Goal: Find specific page/section: Find specific page/section

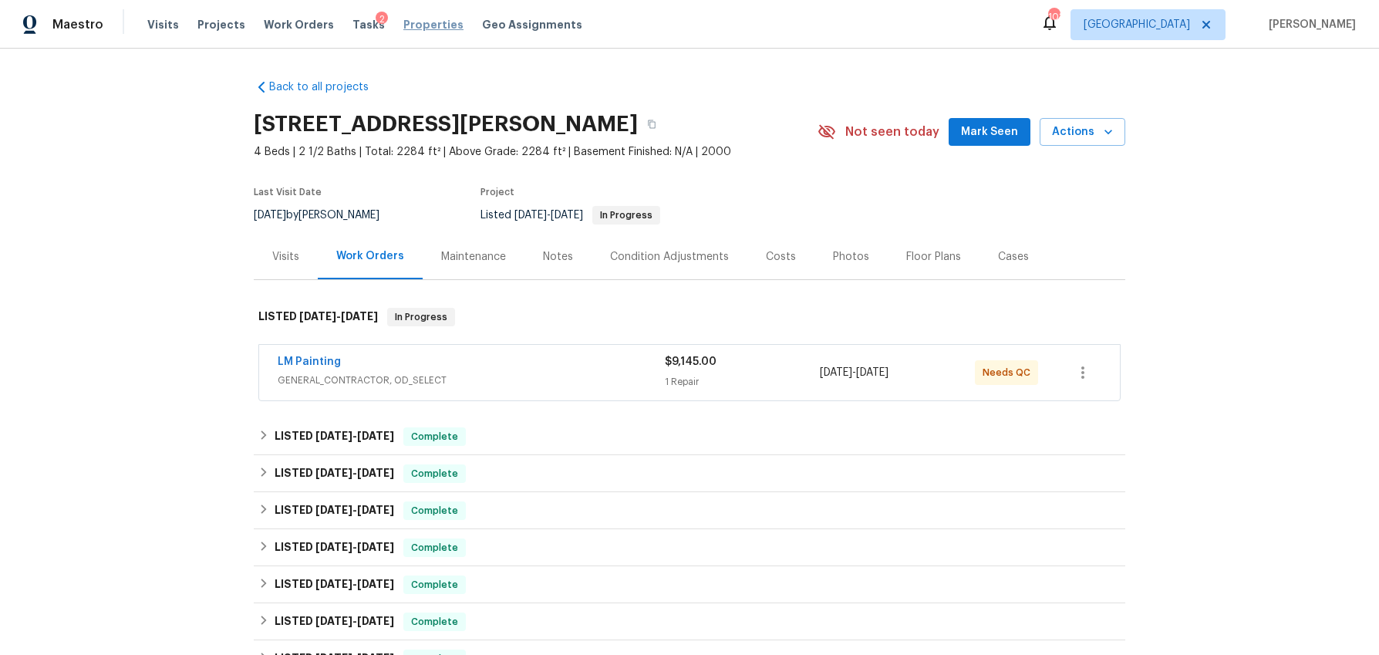
click at [403, 24] on span "Properties" at bounding box center [433, 24] width 60 height 15
